Goal: Transaction & Acquisition: Subscribe to service/newsletter

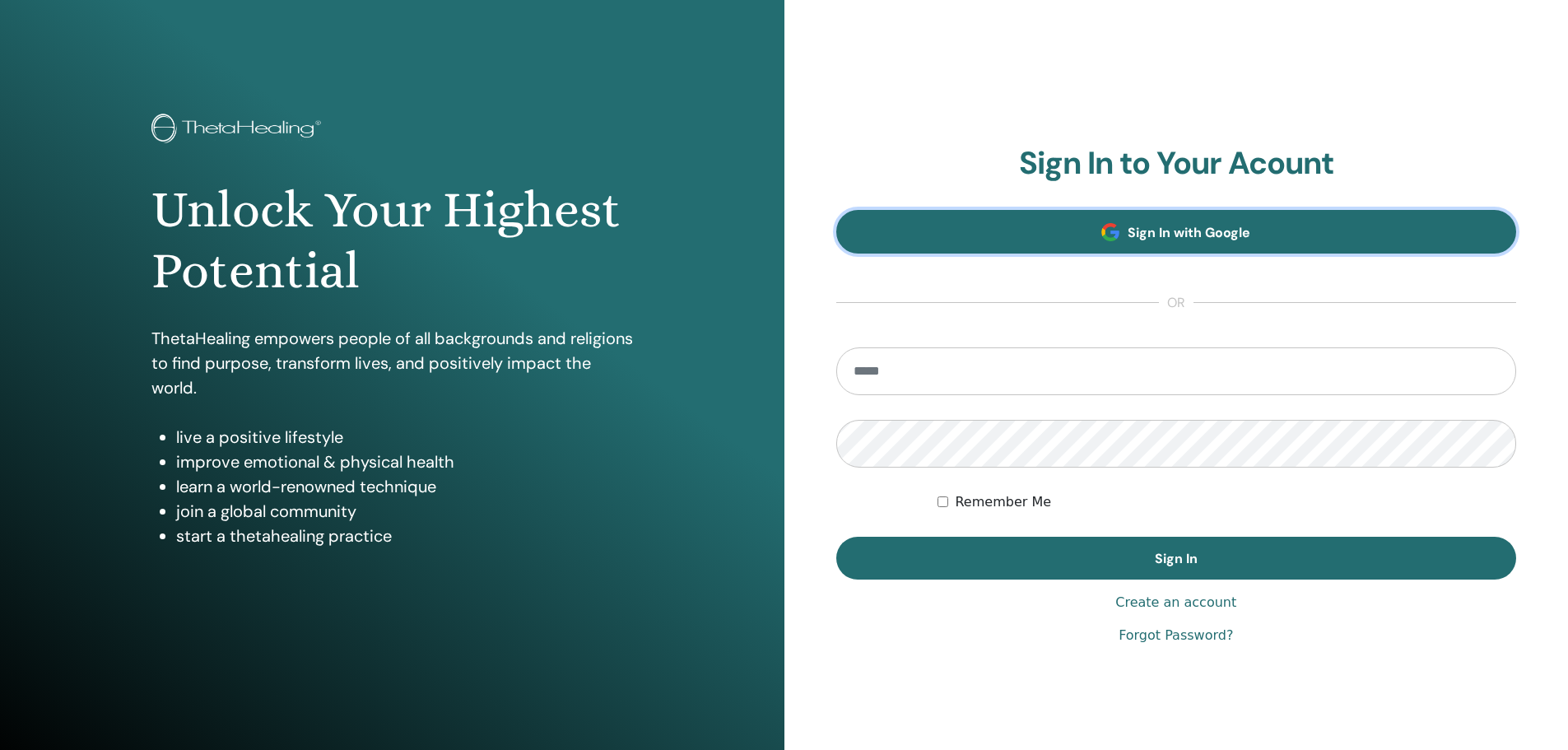
click at [1163, 237] on span "Sign In with Google" at bounding box center [1188, 232] width 123 height 17
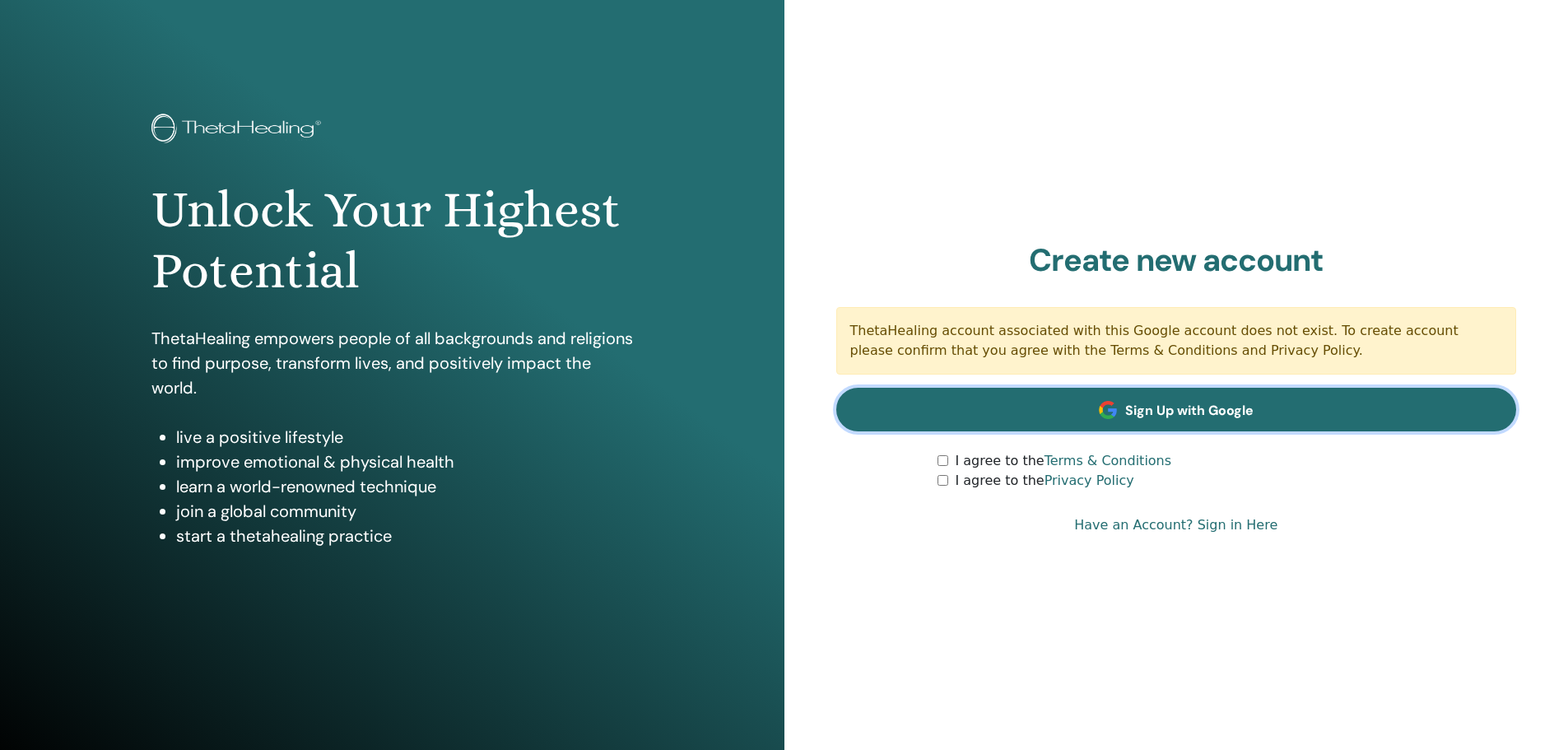
click at [1059, 402] on link "Sign Up with Google" at bounding box center [1176, 410] width 680 height 44
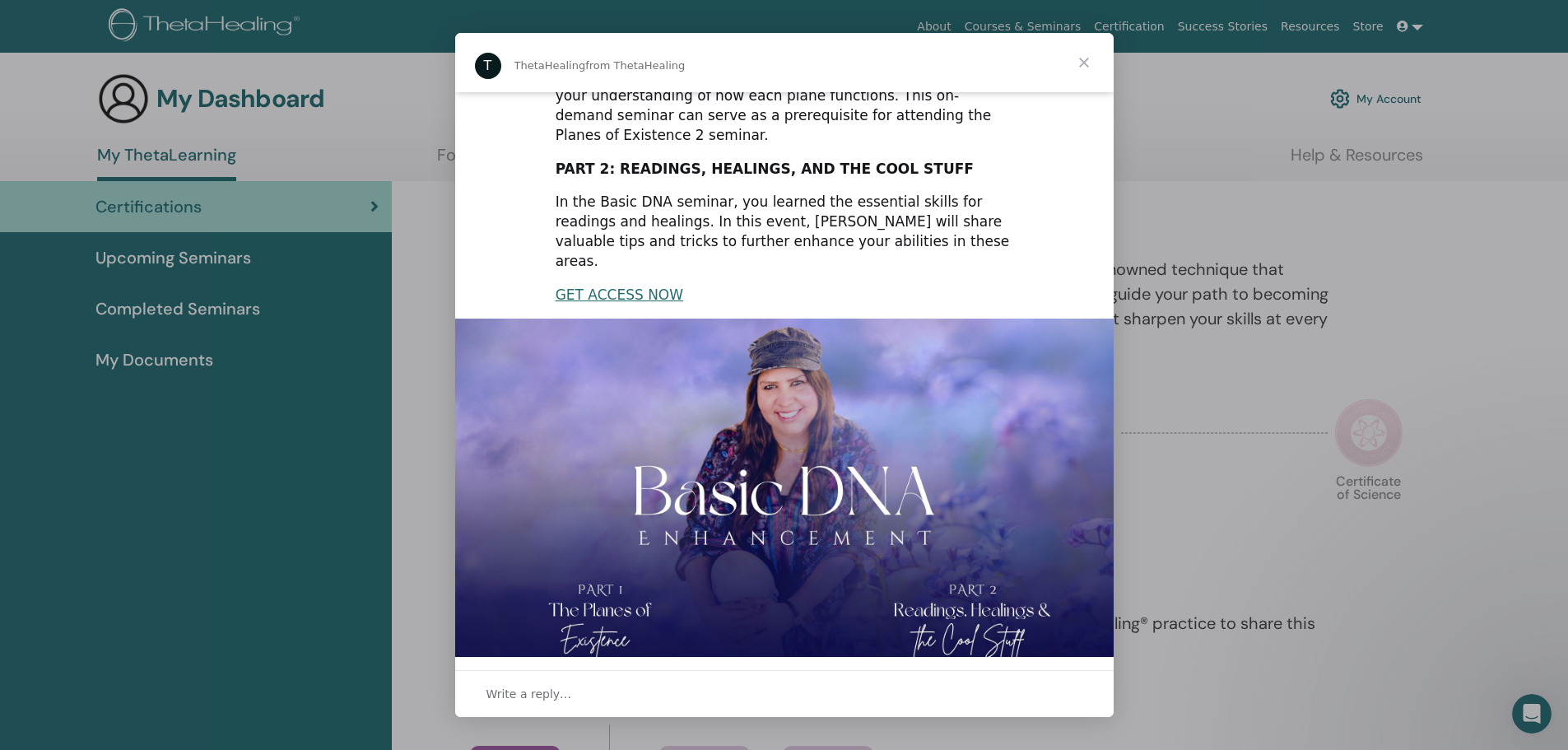
scroll to position [227, 0]
click at [1079, 65] on span "Close" at bounding box center [1083, 62] width 59 height 59
